Goal: Transaction & Acquisition: Purchase product/service

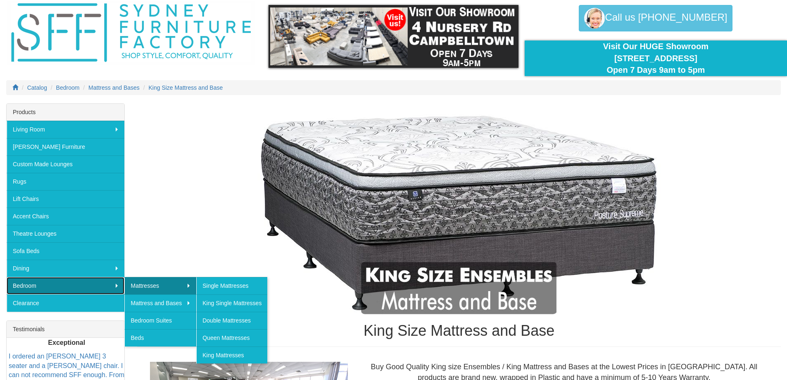
scroll to position [83, 0]
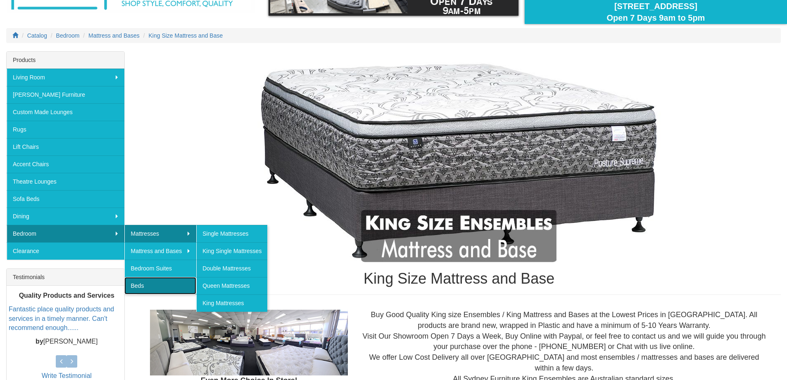
click at [136, 283] on link "Beds" at bounding box center [160, 285] width 72 height 17
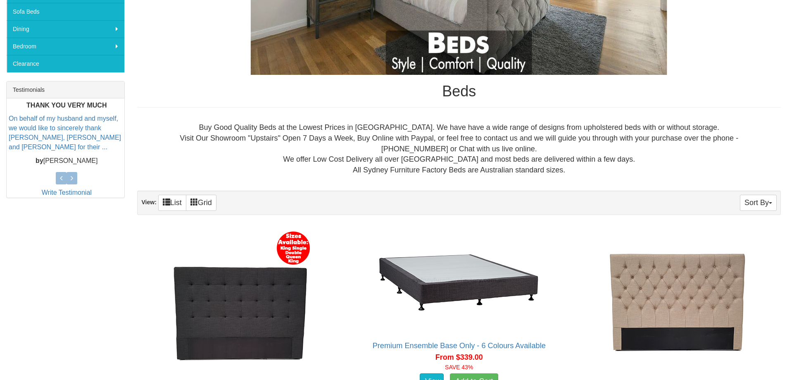
scroll to position [280, 0]
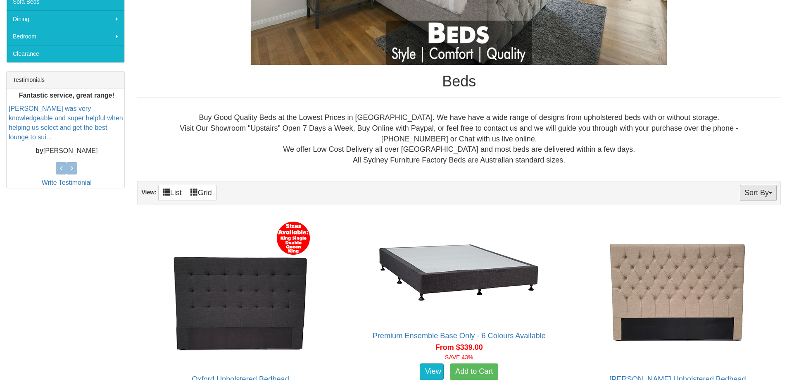
click at [756, 195] on button "Sort By" at bounding box center [758, 193] width 37 height 16
click at [729, 221] on link "Price+" at bounding box center [743, 220] width 65 height 11
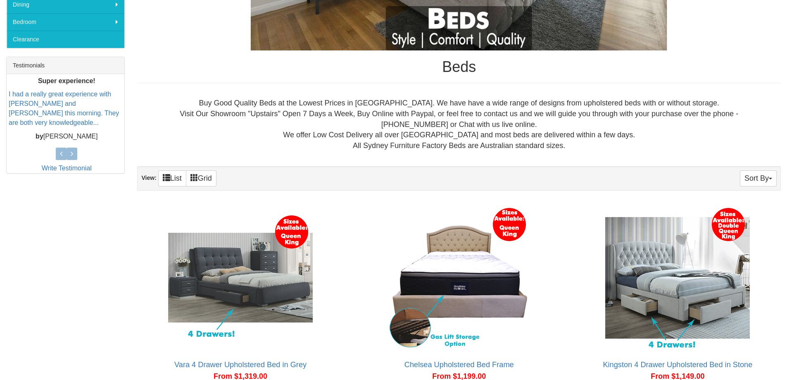
scroll to position [413, 0]
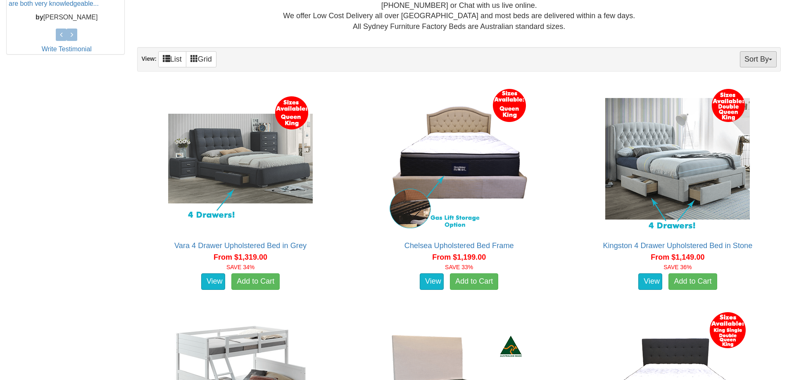
click at [757, 61] on button "Sort By" at bounding box center [758, 59] width 37 height 16
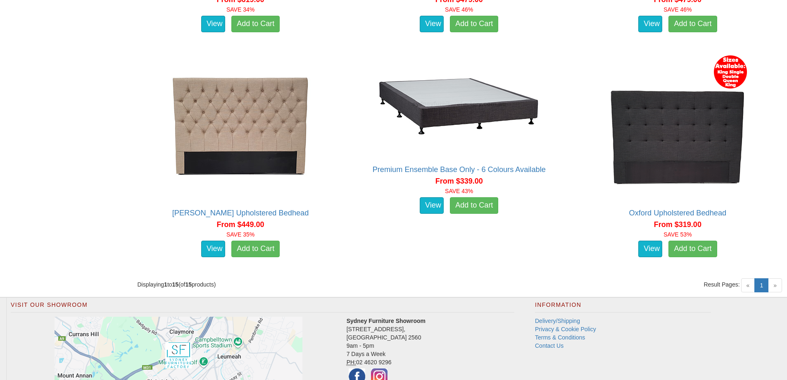
scroll to position [1363, 0]
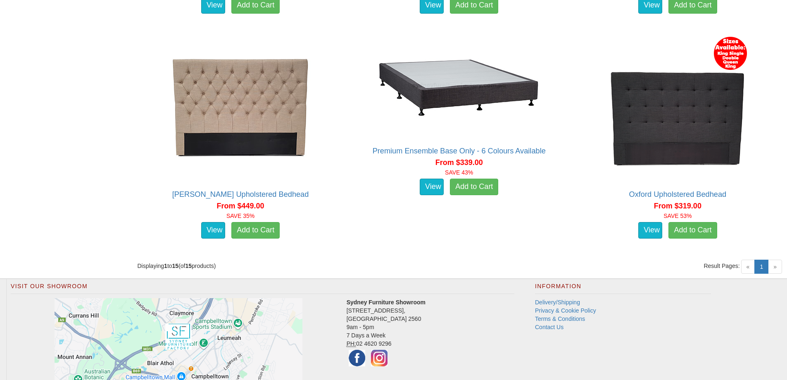
click at [774, 268] on span "»" at bounding box center [775, 266] width 14 height 14
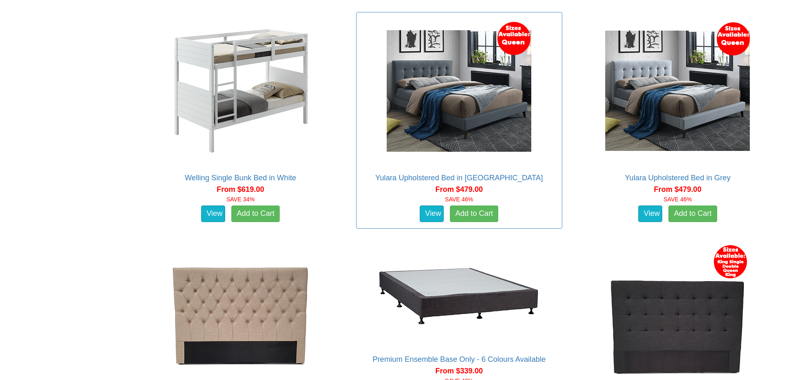
scroll to position [1115, 0]
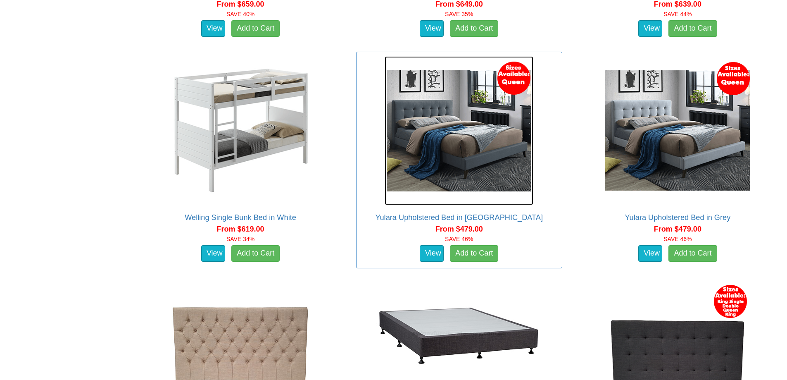
click at [450, 133] on img at bounding box center [459, 130] width 149 height 149
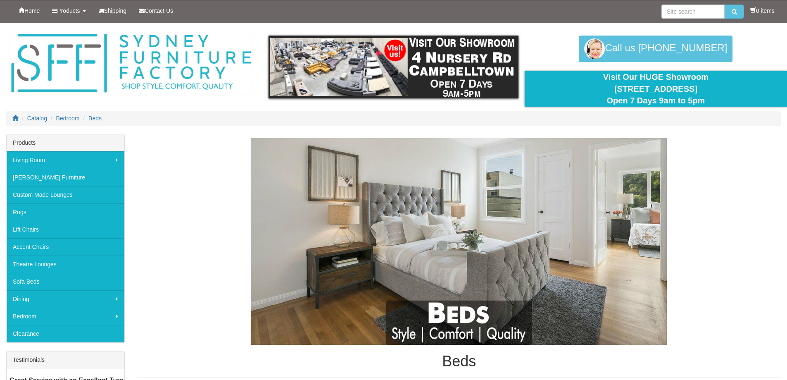
scroll to position [1115, 0]
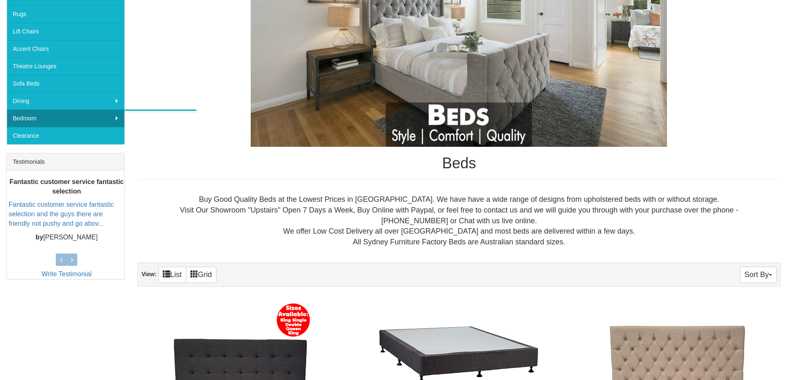
scroll to position [73, 0]
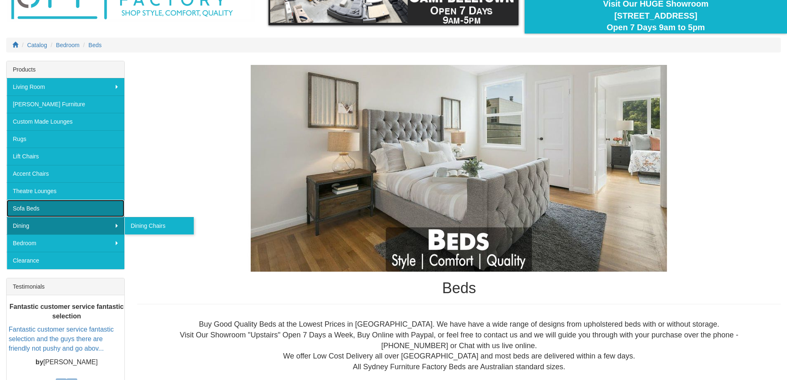
click at [31, 205] on link "Sofa Beds" at bounding box center [66, 208] width 118 height 17
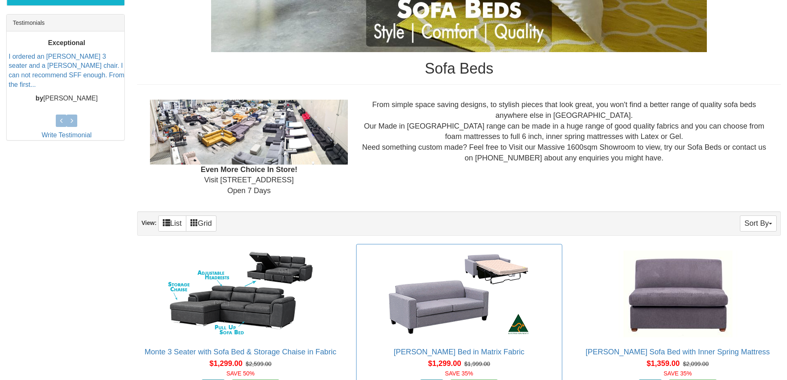
scroll to position [454, 0]
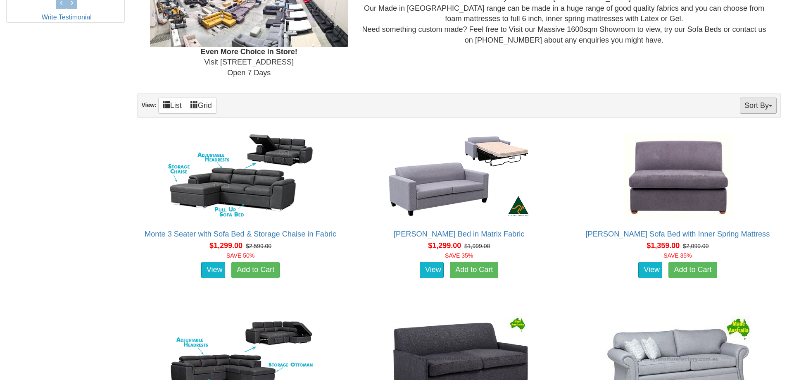
click at [770, 104] on button "Sort By" at bounding box center [758, 105] width 37 height 16
click at [737, 132] on link "Price+" at bounding box center [743, 133] width 65 height 11
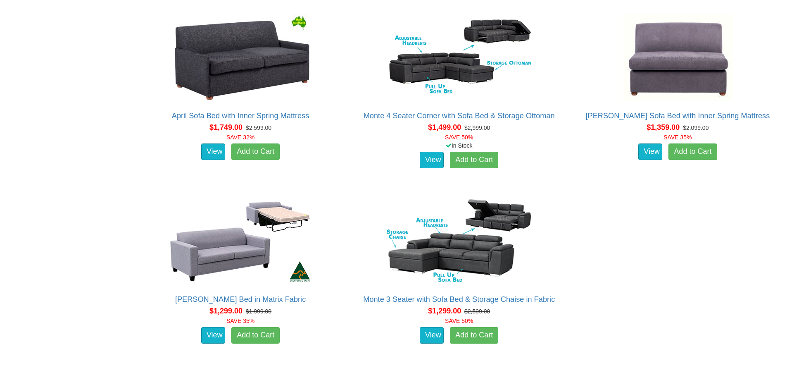
scroll to position [991, 0]
